Goal: Find specific page/section

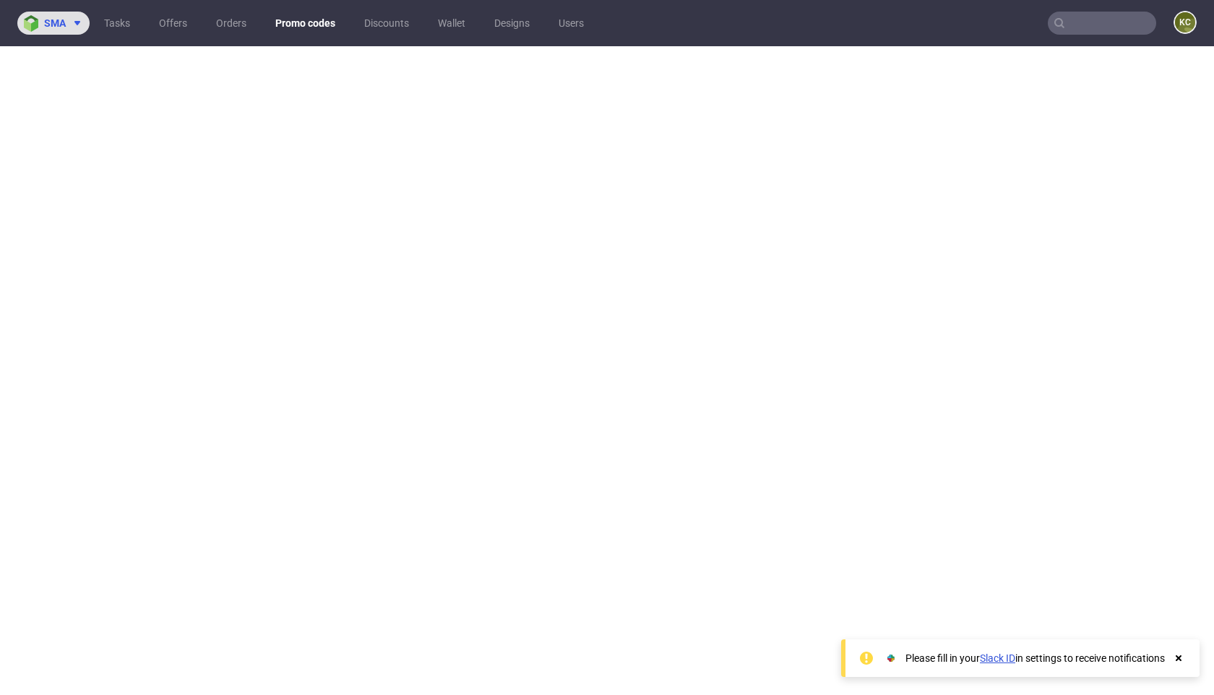
click at [48, 26] on span "sma" at bounding box center [55, 23] width 22 height 10
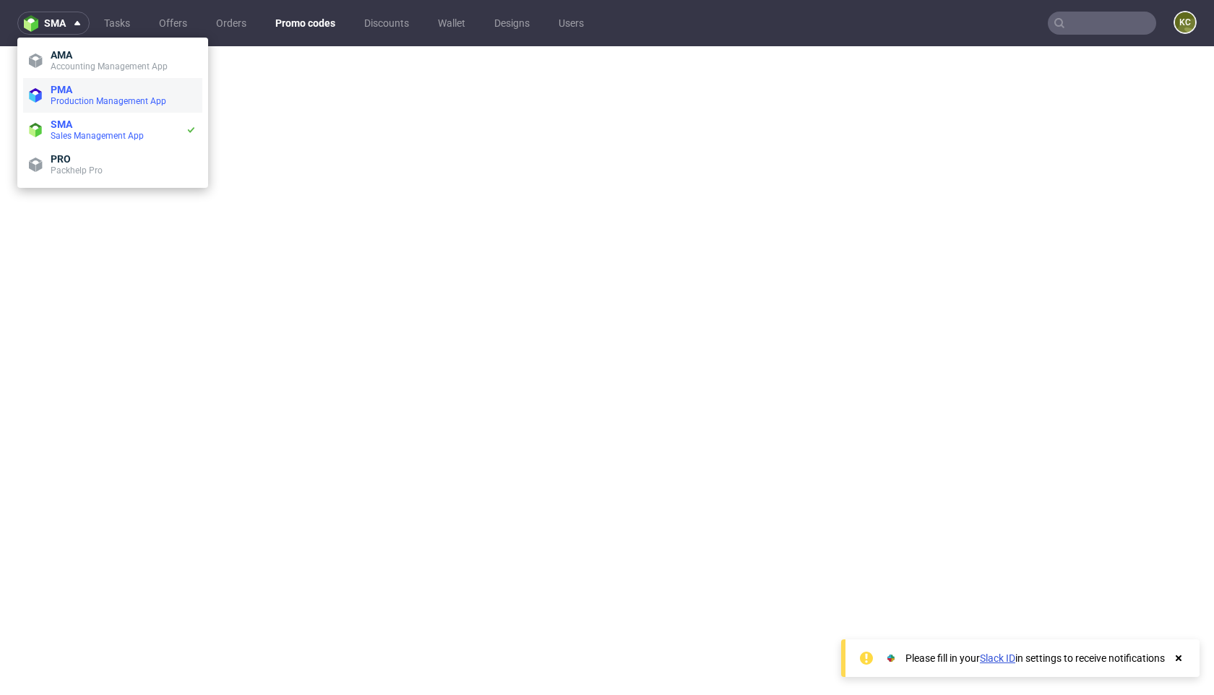
click at [69, 99] on span "Production Management App" at bounding box center [109, 101] width 116 height 10
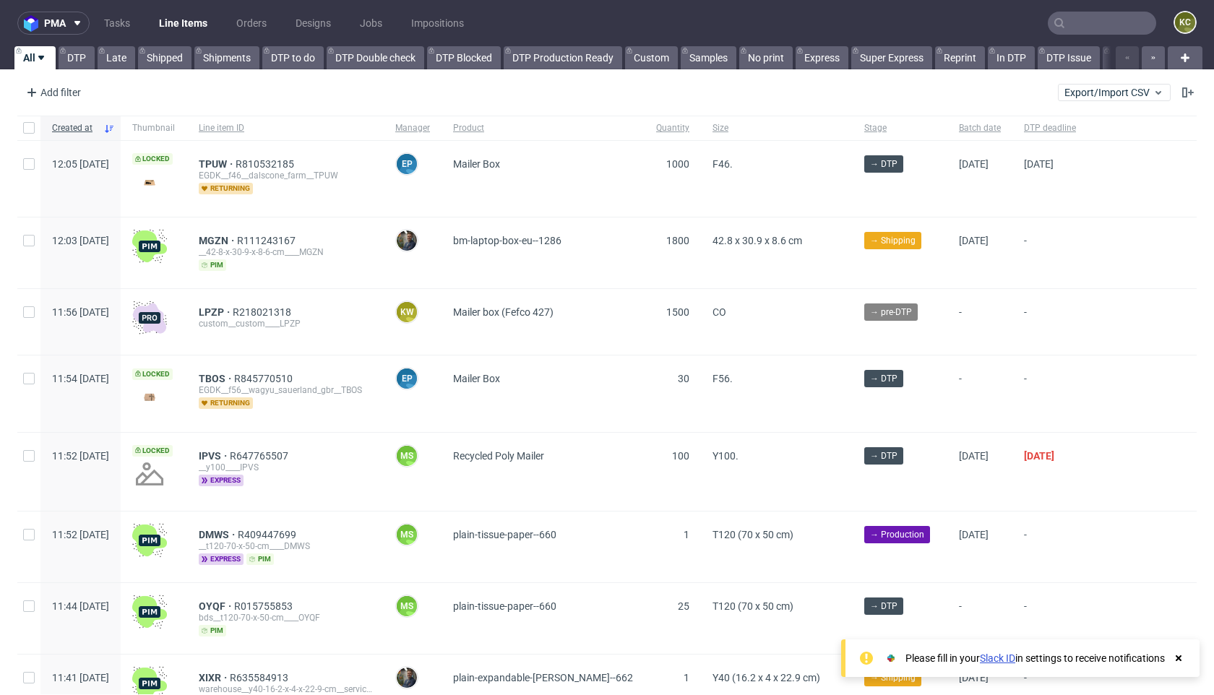
click at [1068, 27] on input "text" at bounding box center [1101, 23] width 108 height 23
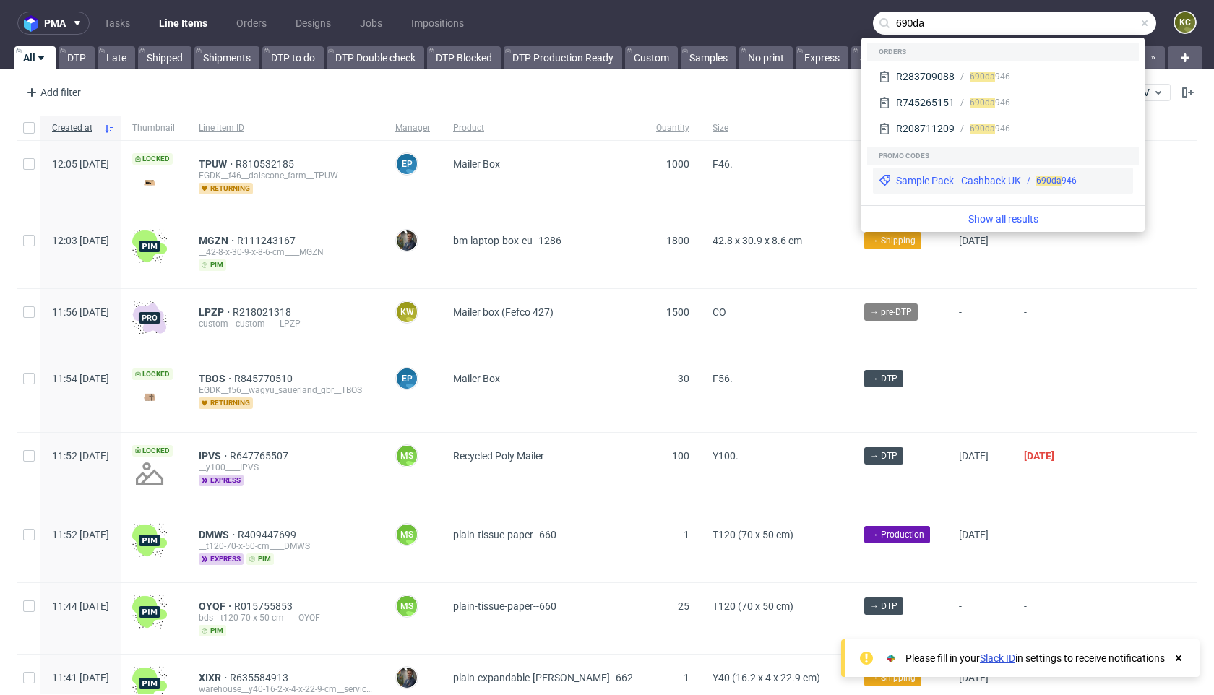
type input "690da"
click at [997, 181] on div "Sample Pack - Cashback UK" at bounding box center [958, 180] width 125 height 14
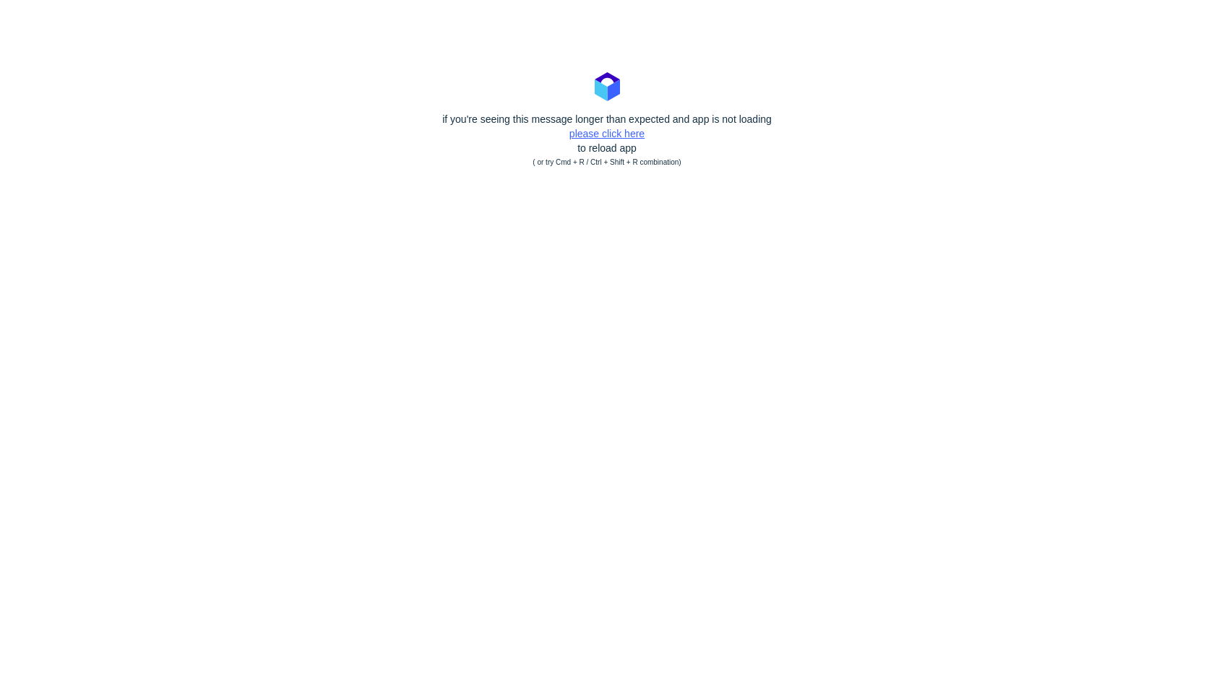
click at [587, 132] on link "please click here" at bounding box center [606, 134] width 75 height 12
click at [604, 129] on link "please click here" at bounding box center [606, 134] width 75 height 12
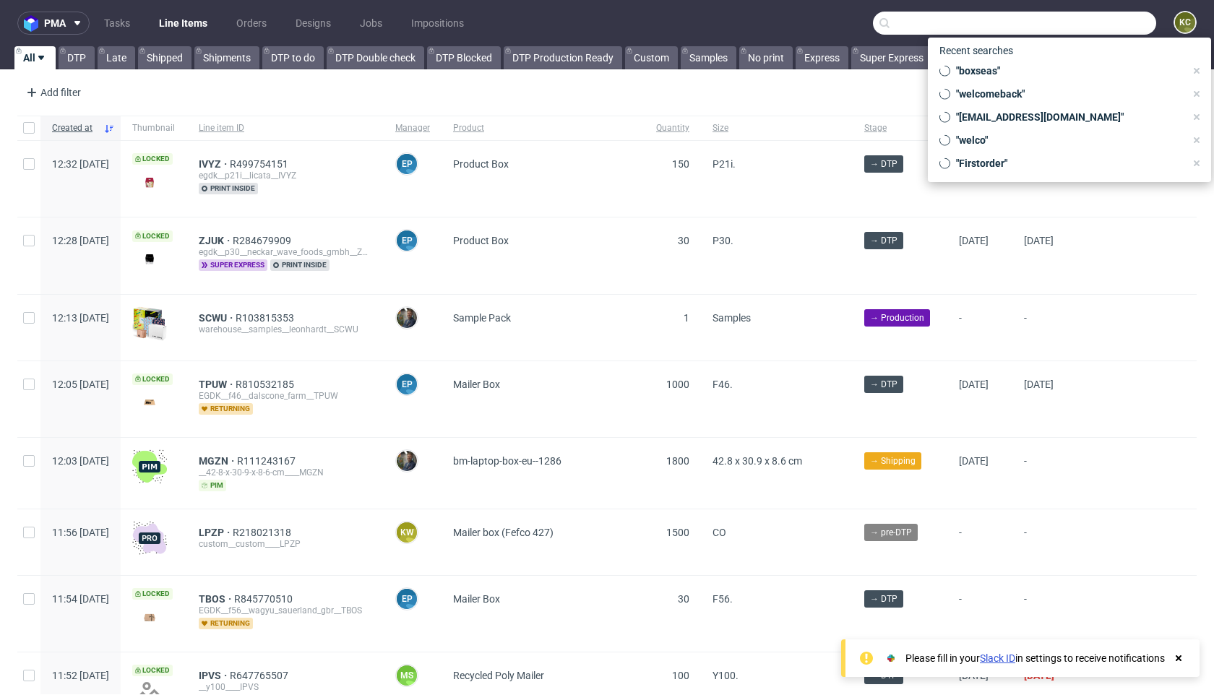
click at [1081, 31] on input "text" at bounding box center [1014, 23] width 283 height 23
click at [940, 22] on input "text" at bounding box center [1014, 23] width 283 height 23
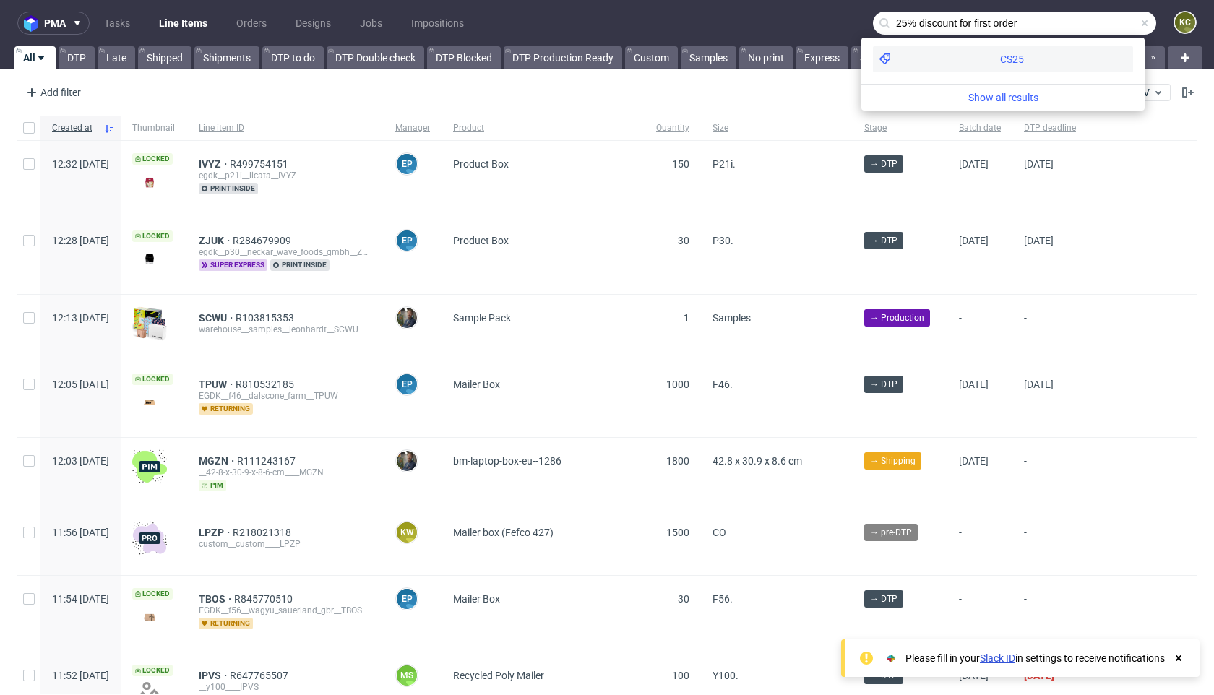
type input "25% discount for first order"
click at [1000, 58] on div "CS25" at bounding box center [1012, 59] width 24 height 14
